Goal: Information Seeking & Learning: Learn about a topic

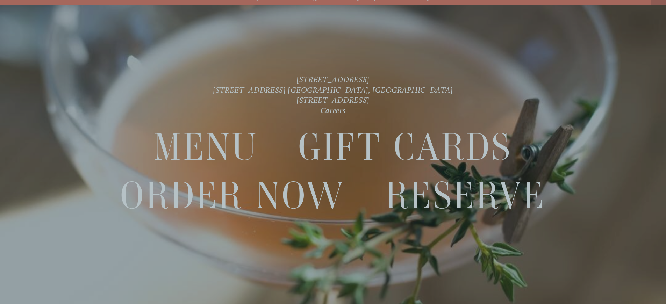
scroll to position [15, 0]
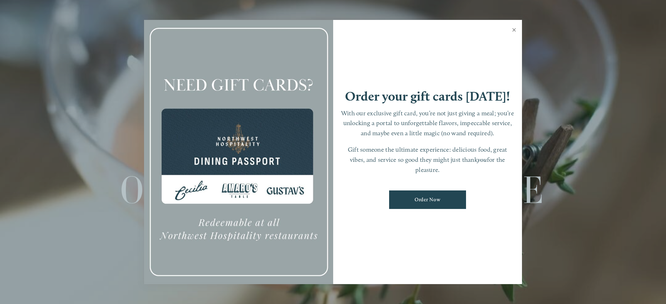
click at [511, 28] on link "Close" at bounding box center [514, 31] width 14 height 20
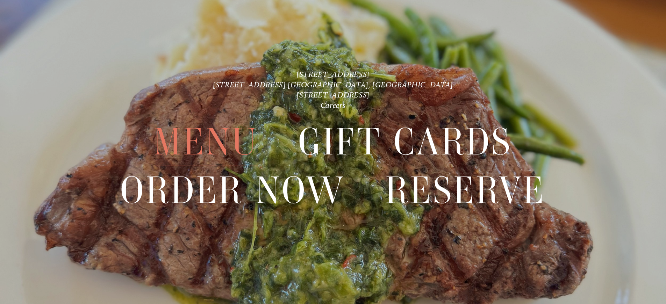
click at [232, 138] on span "Menu" at bounding box center [206, 142] width 104 height 48
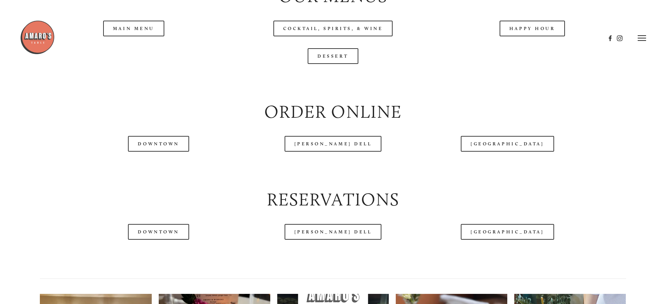
scroll to position [839, 0]
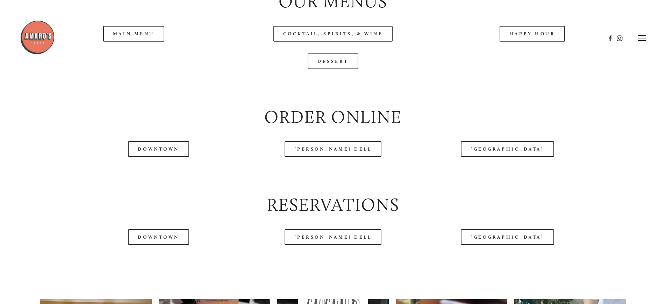
click at [135, 58] on header "Menu Order Now Visit Gallery 0" at bounding box center [333, 38] width 626 height 76
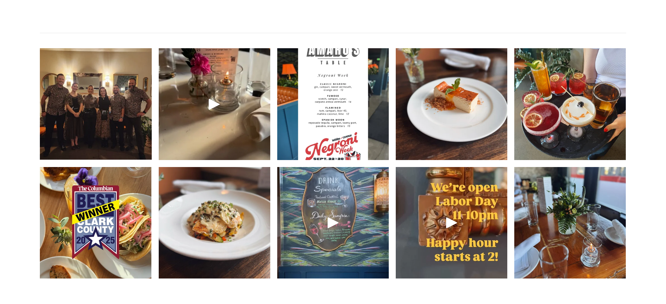
scroll to position [1188, 0]
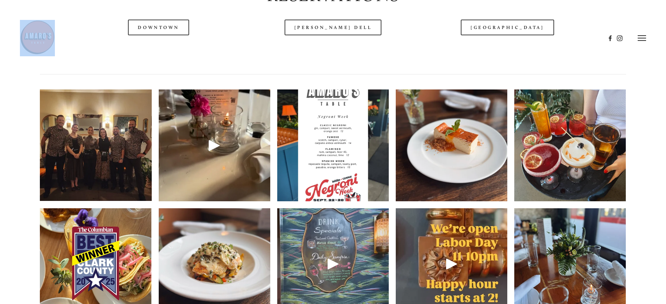
click at [405, 162] on img at bounding box center [451, 145] width 111 height 148
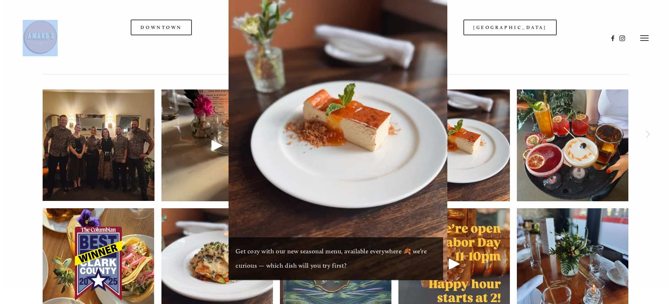
scroll to position [1030, 0]
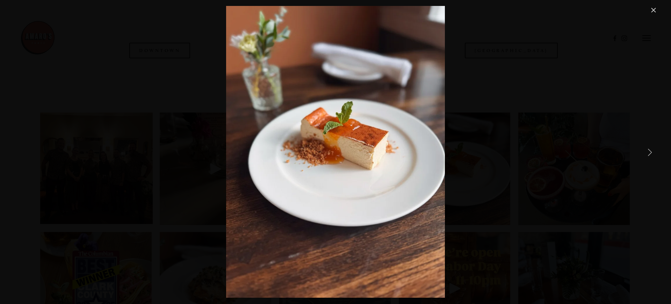
click at [513, 155] on div "Get cozy with our new seasonal menu, available everywhere 🍂 we’re curious — whi…" at bounding box center [335, 152] width 644 height 292
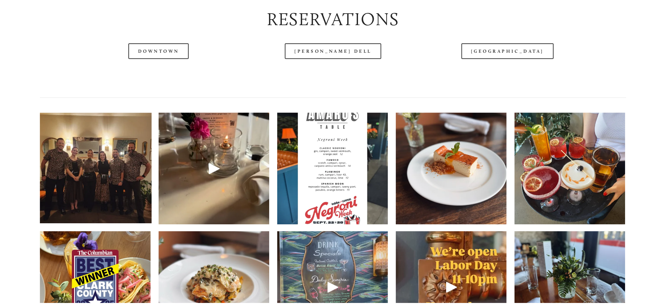
scroll to position [1048, 0]
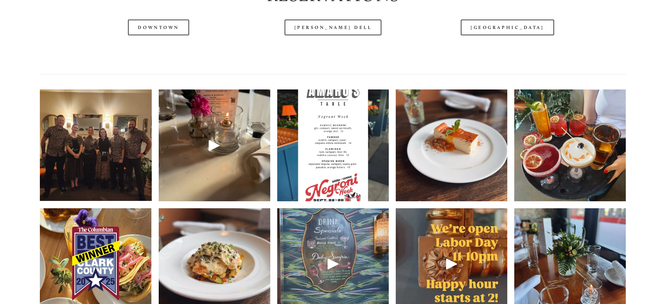
click at [344, 148] on img at bounding box center [332, 145] width 111 height 148
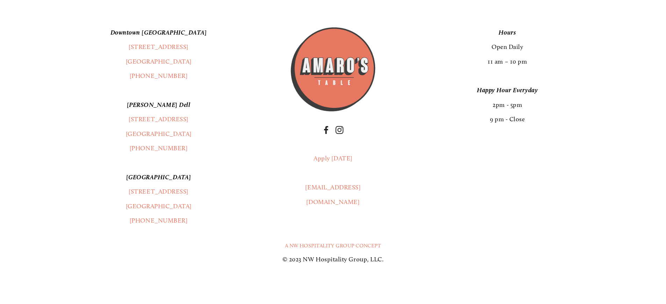
scroll to position [1432, 0]
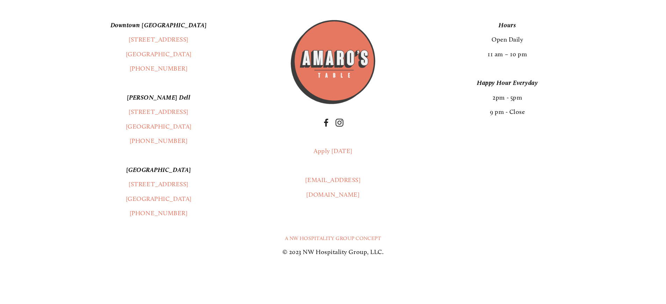
click at [296, 69] on img at bounding box center [333, 62] width 88 height 88
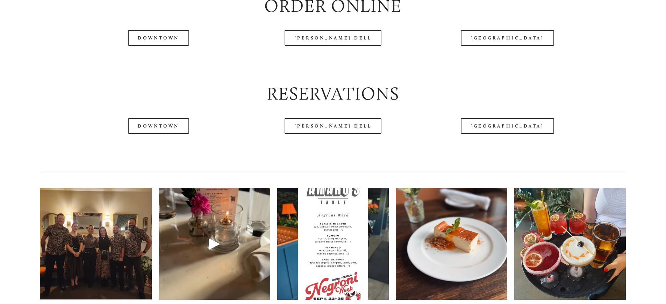
scroll to position [1013, 0]
